Goal: Information Seeking & Learning: Learn about a topic

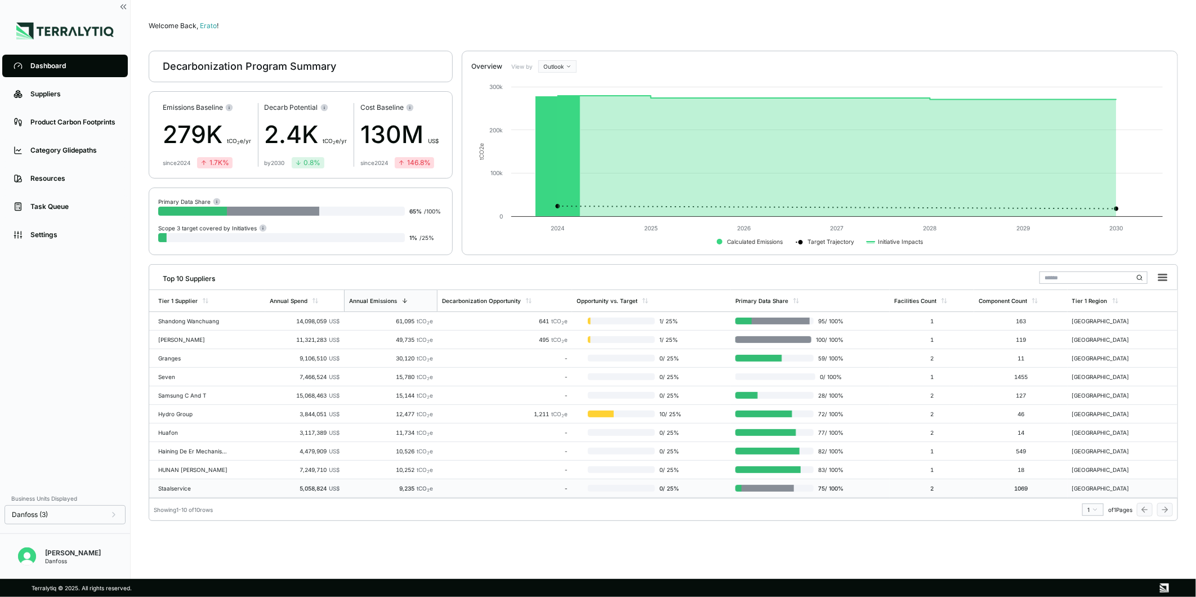
click at [206, 488] on div "Staalservice" at bounding box center [194, 488] width 72 height 7
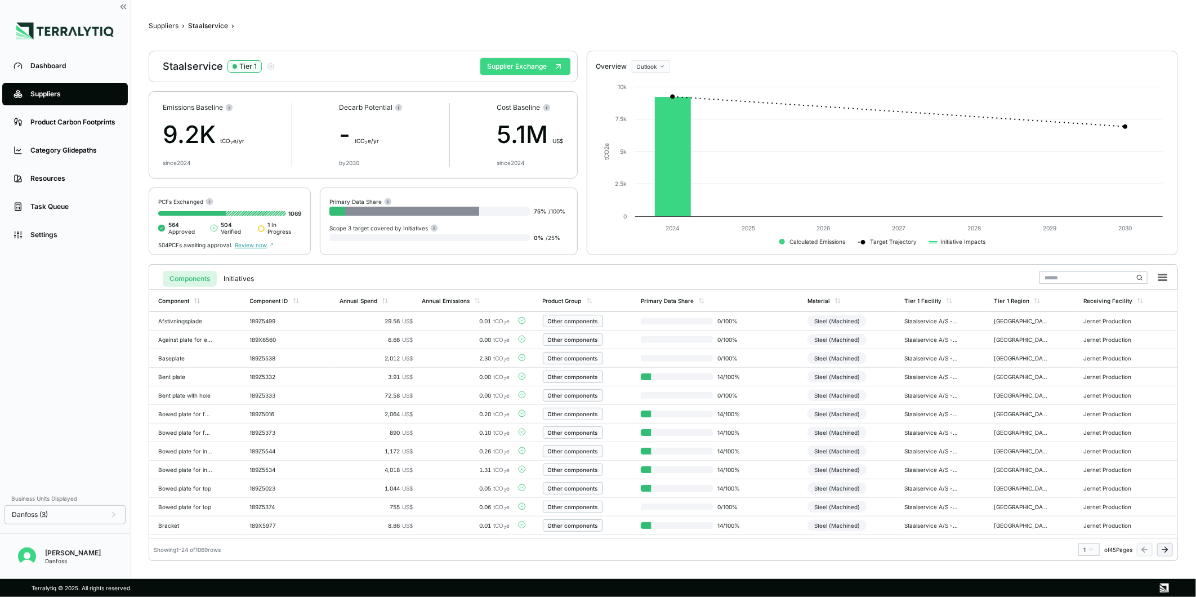
click at [498, 69] on button "Supplier Exchange" at bounding box center [525, 66] width 90 height 17
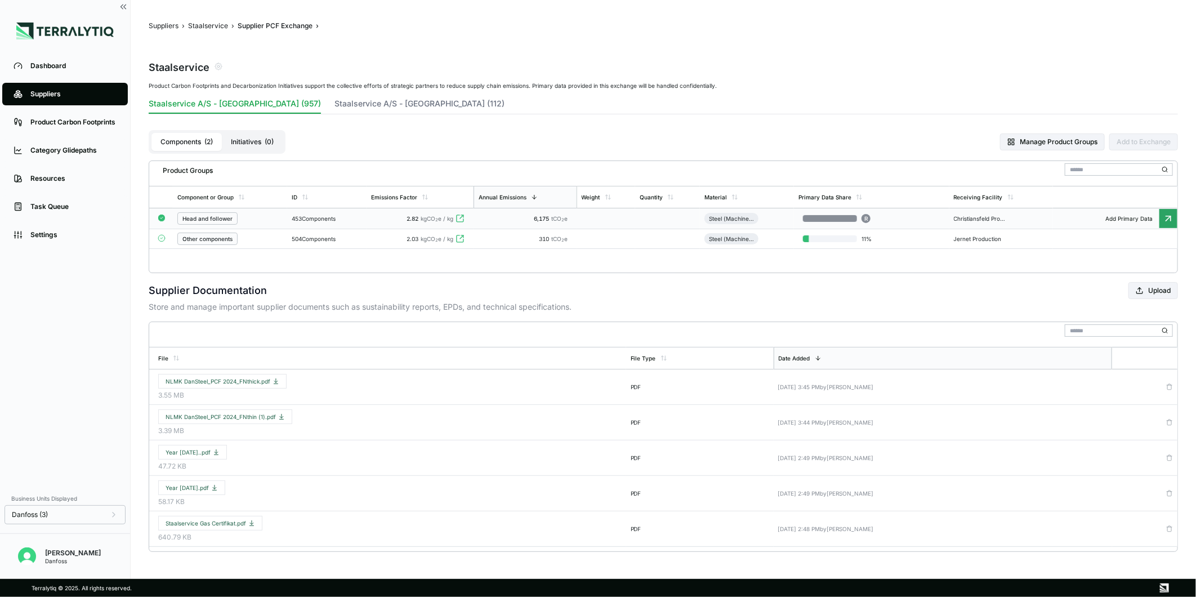
click at [418, 216] on span "2.82" at bounding box center [412, 218] width 12 height 7
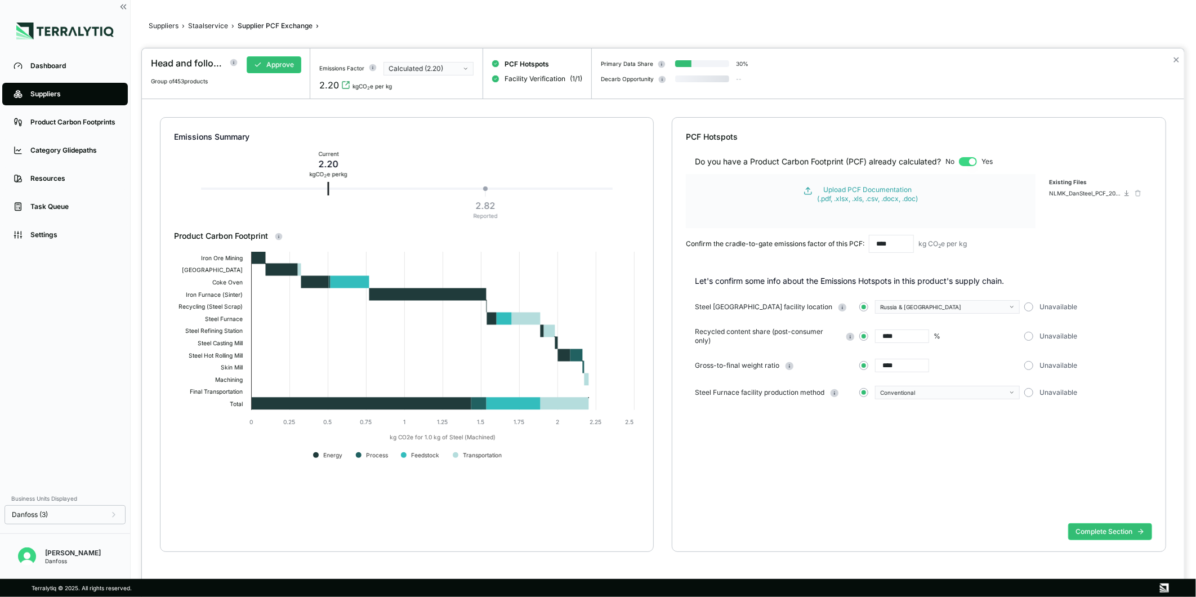
type input "****"
drag, startPoint x: 1175, startPoint y: 60, endPoint x: 906, endPoint y: 372, distance: 412.0
click at [1175, 60] on button "✕" at bounding box center [1175, 60] width 7 height 14
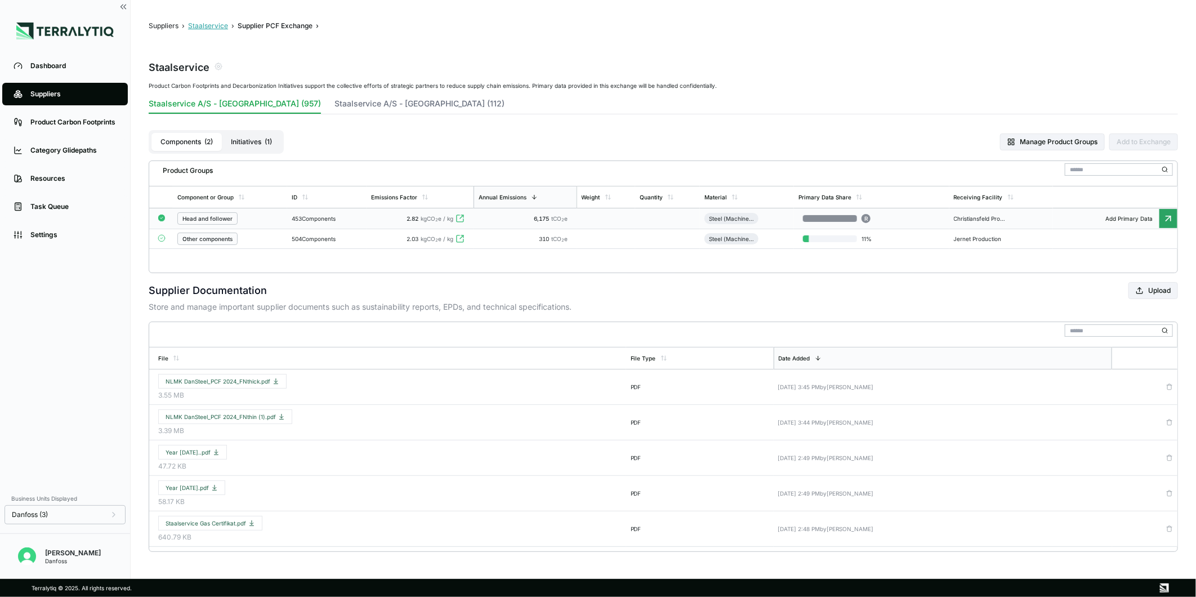
click at [216, 28] on button "Staalservice" at bounding box center [208, 25] width 40 height 9
